Goal: Check status: Check status

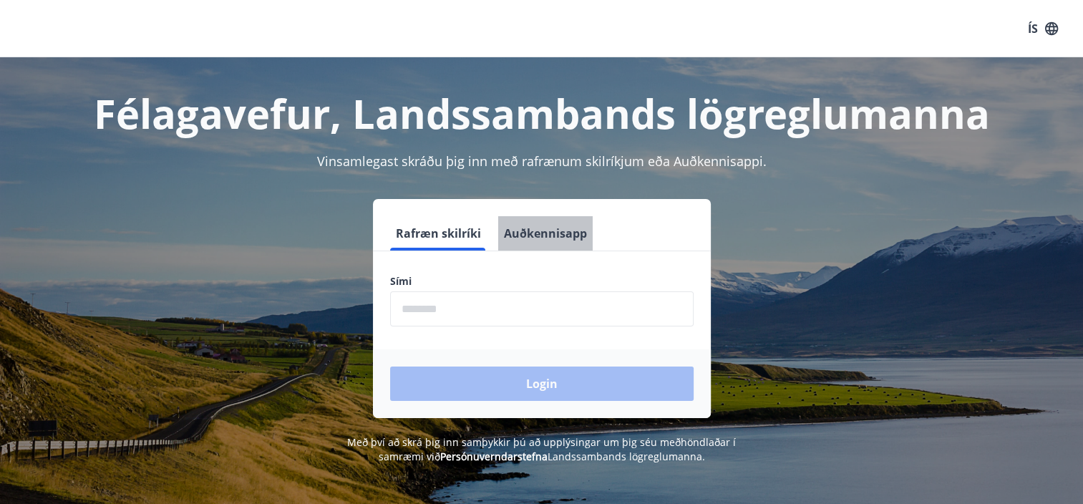
click at [557, 239] on button "Auðkennisapp" at bounding box center [545, 233] width 95 height 34
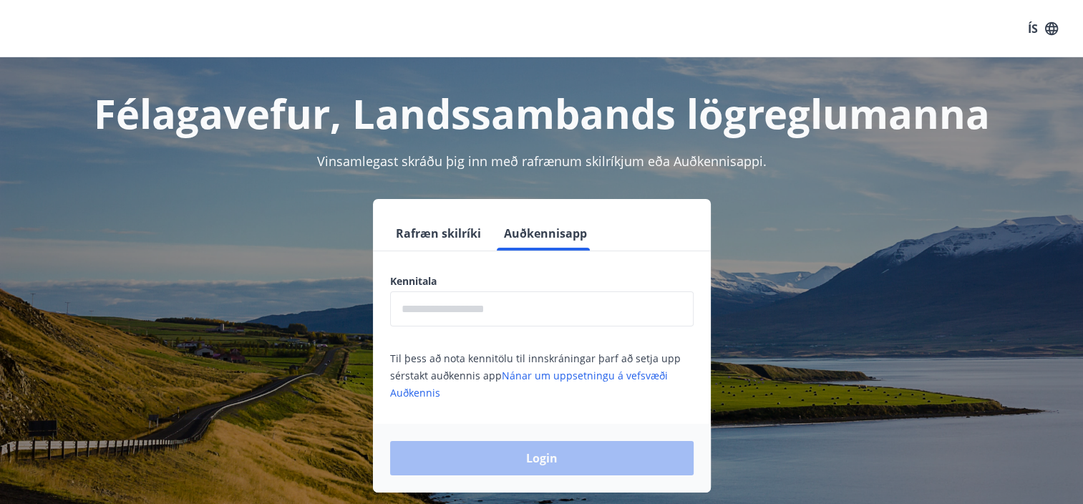
click at [504, 315] on input "text" at bounding box center [542, 308] width 304 height 35
type input "**********"
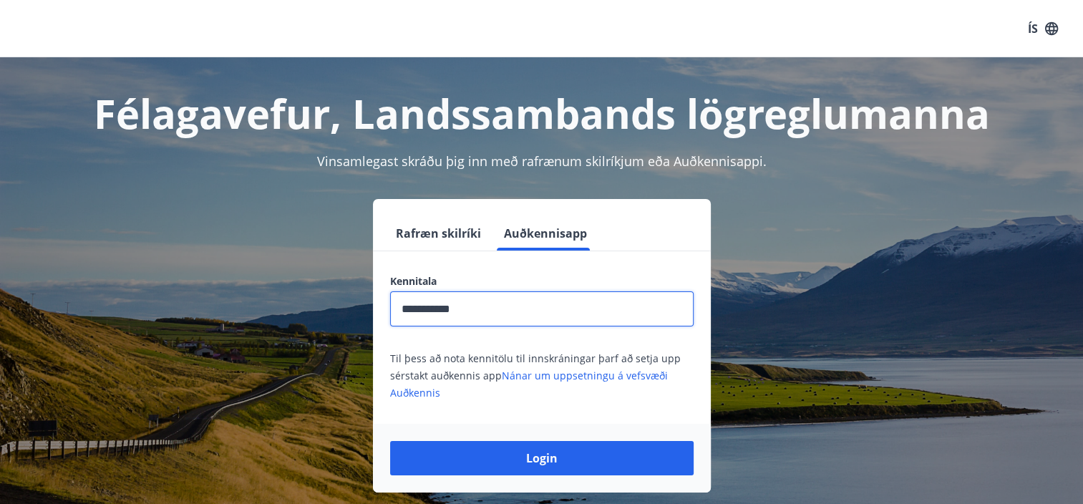
click at [511, 453] on button "Login" at bounding box center [542, 458] width 304 height 34
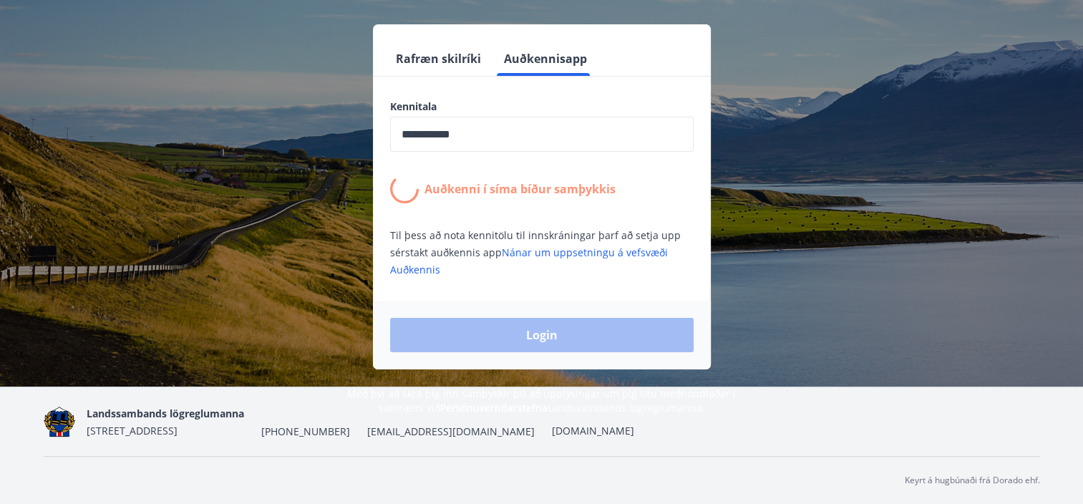
scroll to position [32, 0]
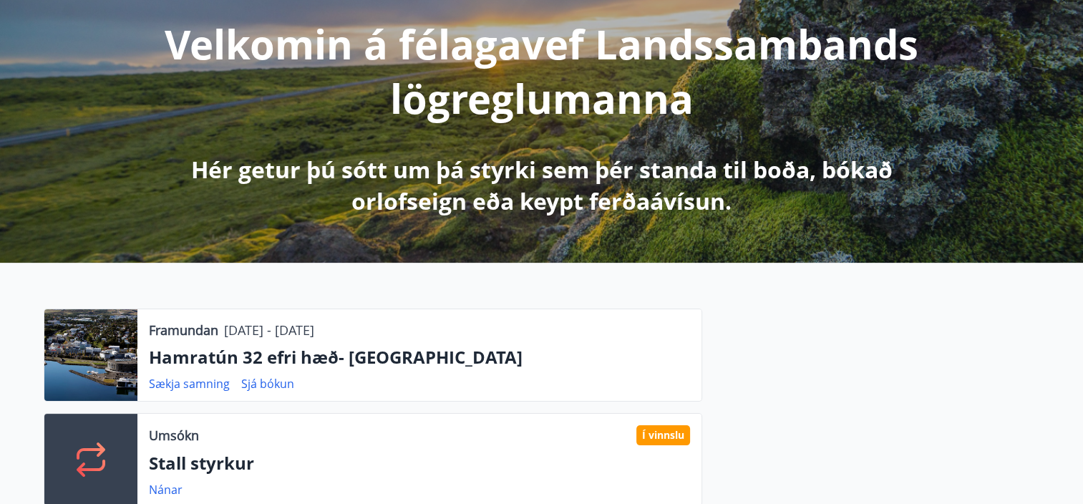
scroll to position [286, 0]
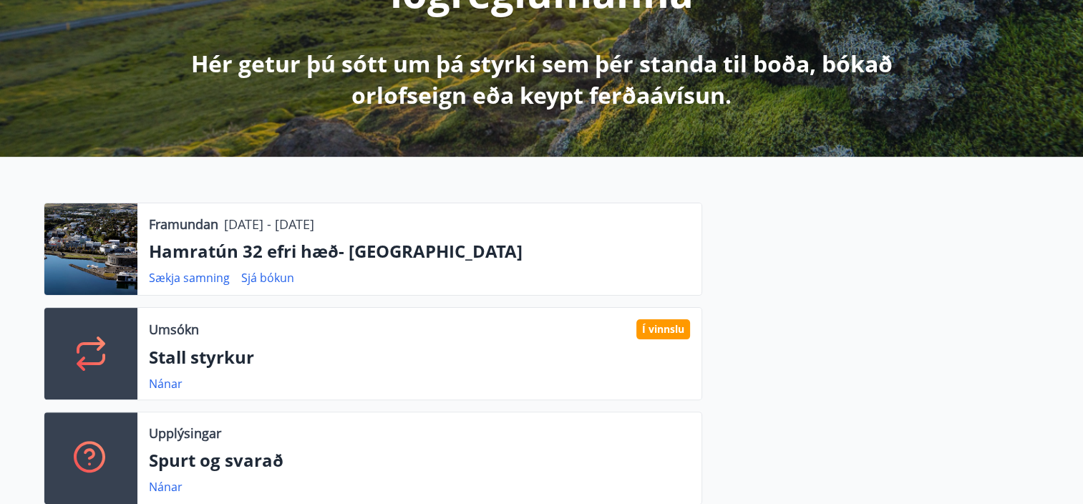
click at [295, 274] on div "Sækja samning Sjá bókun" at bounding box center [227, 277] width 157 height 17
click at [287, 276] on link "Sjá bókun" at bounding box center [267, 278] width 53 height 16
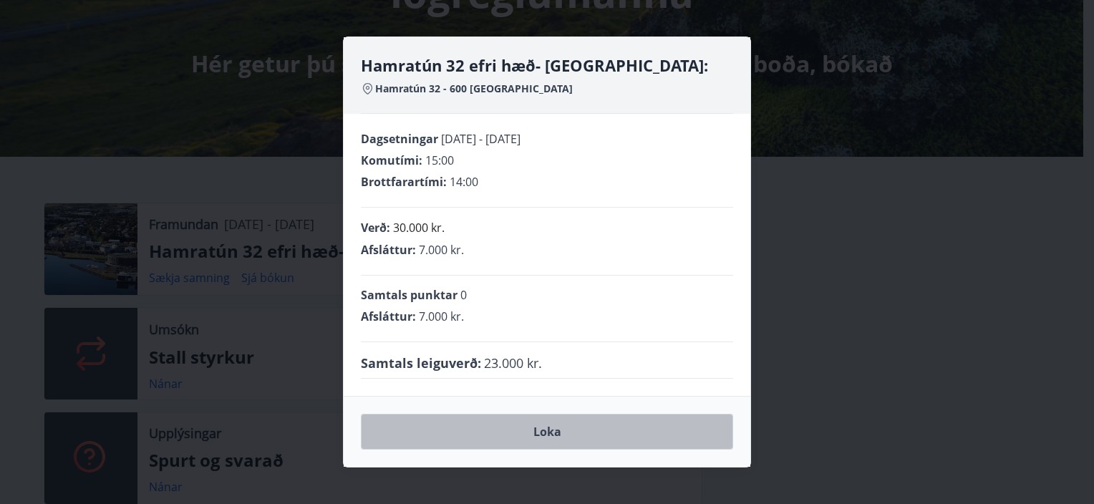
click at [566, 433] on button "Loka" at bounding box center [547, 432] width 372 height 36
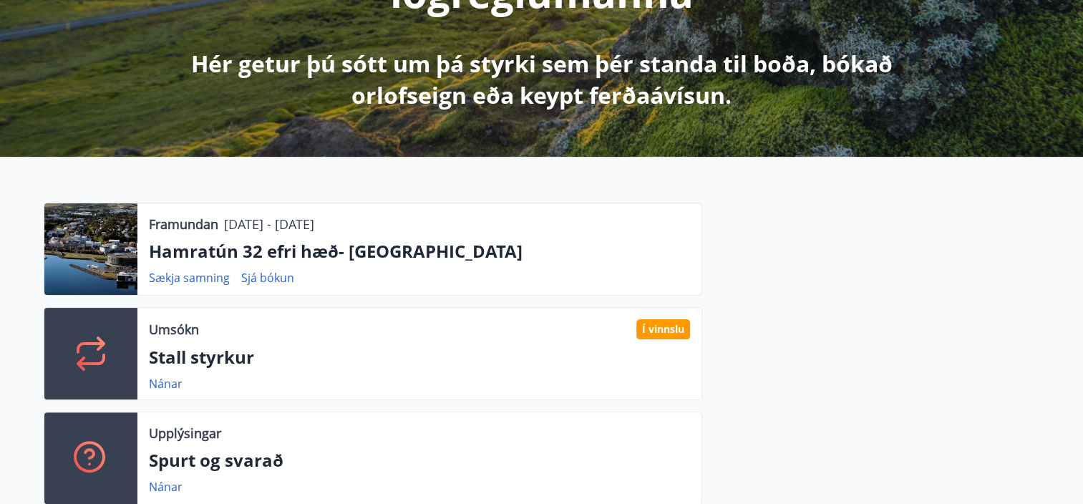
click at [166, 262] on p "Hamratún 32 efri hæð- Akureyri" at bounding box center [419, 251] width 541 height 24
click at [100, 241] on div at bounding box center [90, 249] width 93 height 92
click at [202, 224] on p "Framundan" at bounding box center [183, 224] width 69 height 19
click at [220, 276] on link "Sækja samning" at bounding box center [189, 278] width 81 height 16
